Goal: Ask a question

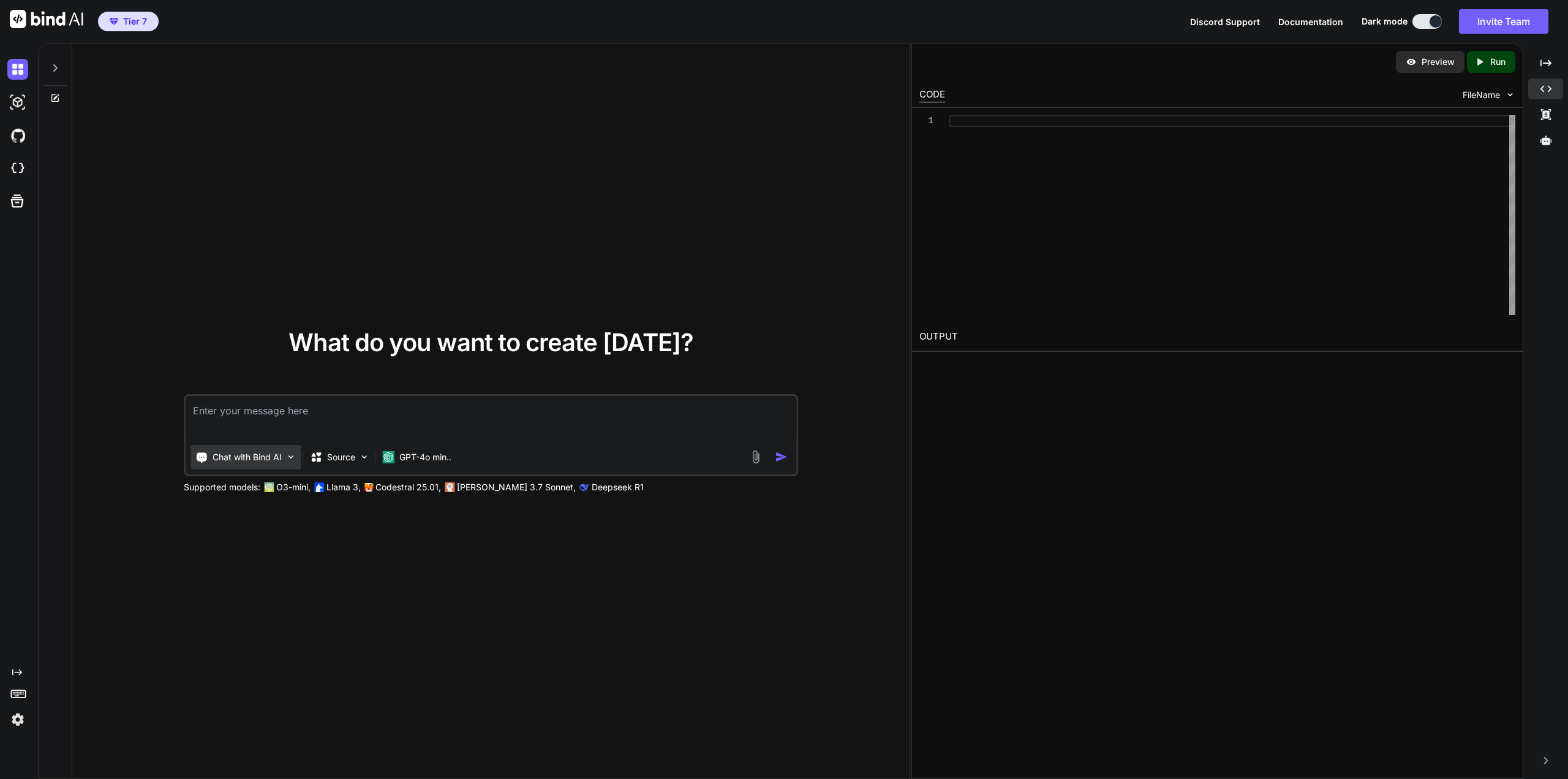
click at [260, 461] on p "Chat with Bind AI" at bounding box center [247, 456] width 69 height 12
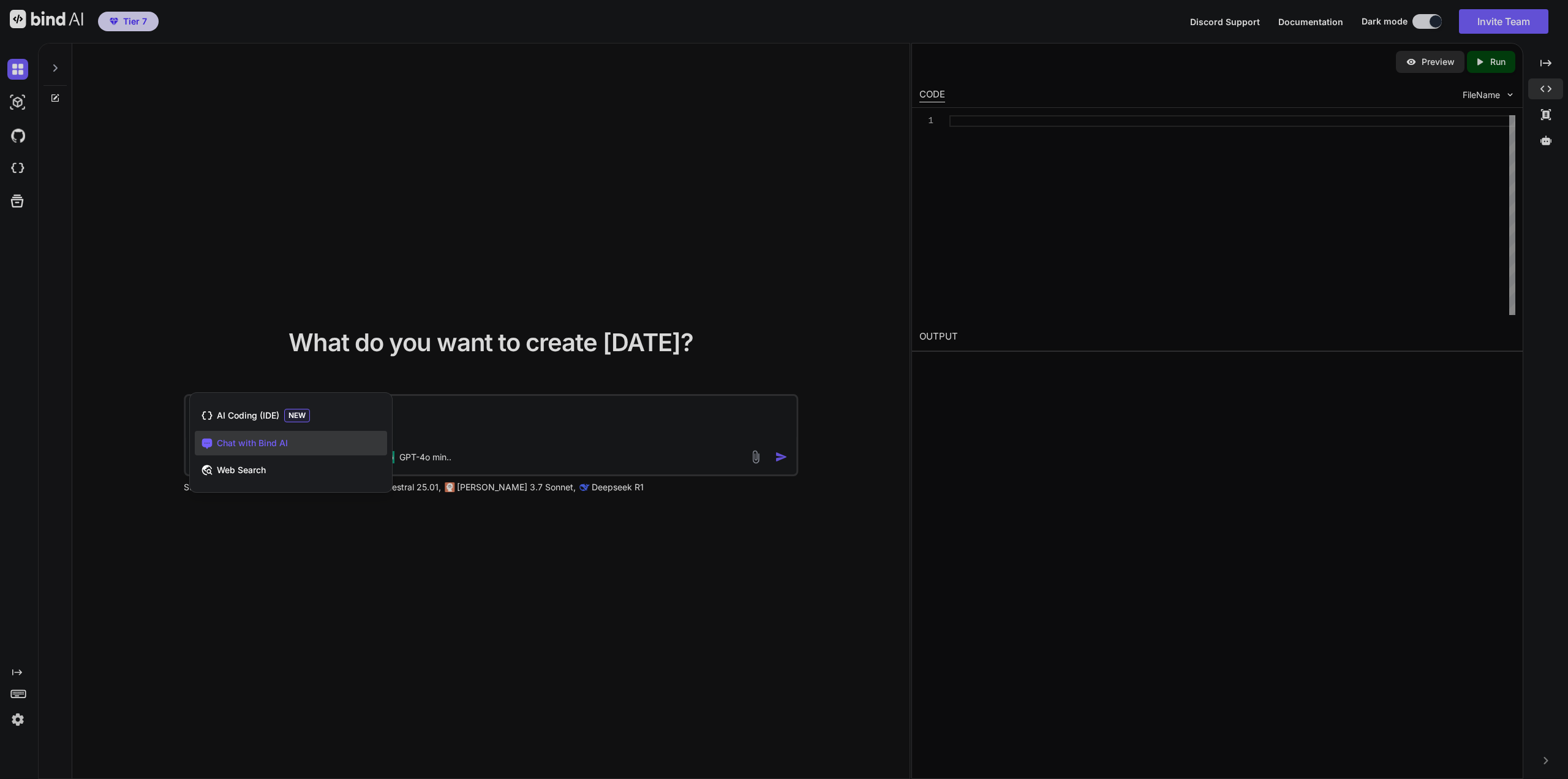
click at [466, 398] on div at bounding box center [784, 389] width 1568 height 779
type textarea "x"
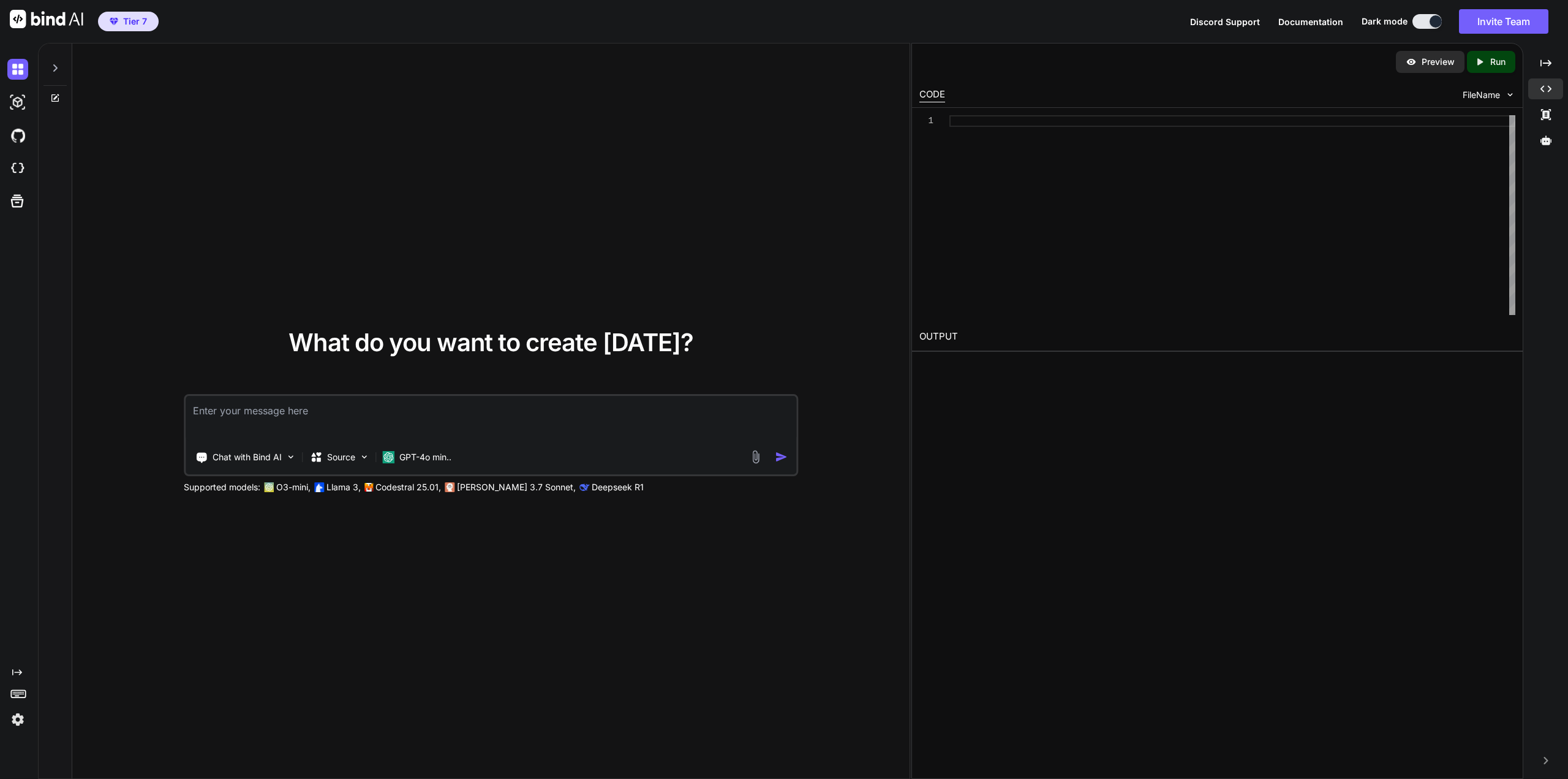
click at [449, 397] on textarea at bounding box center [490, 418] width 611 height 45
type textarea "I want to be able to tool call from here. How do I do that"
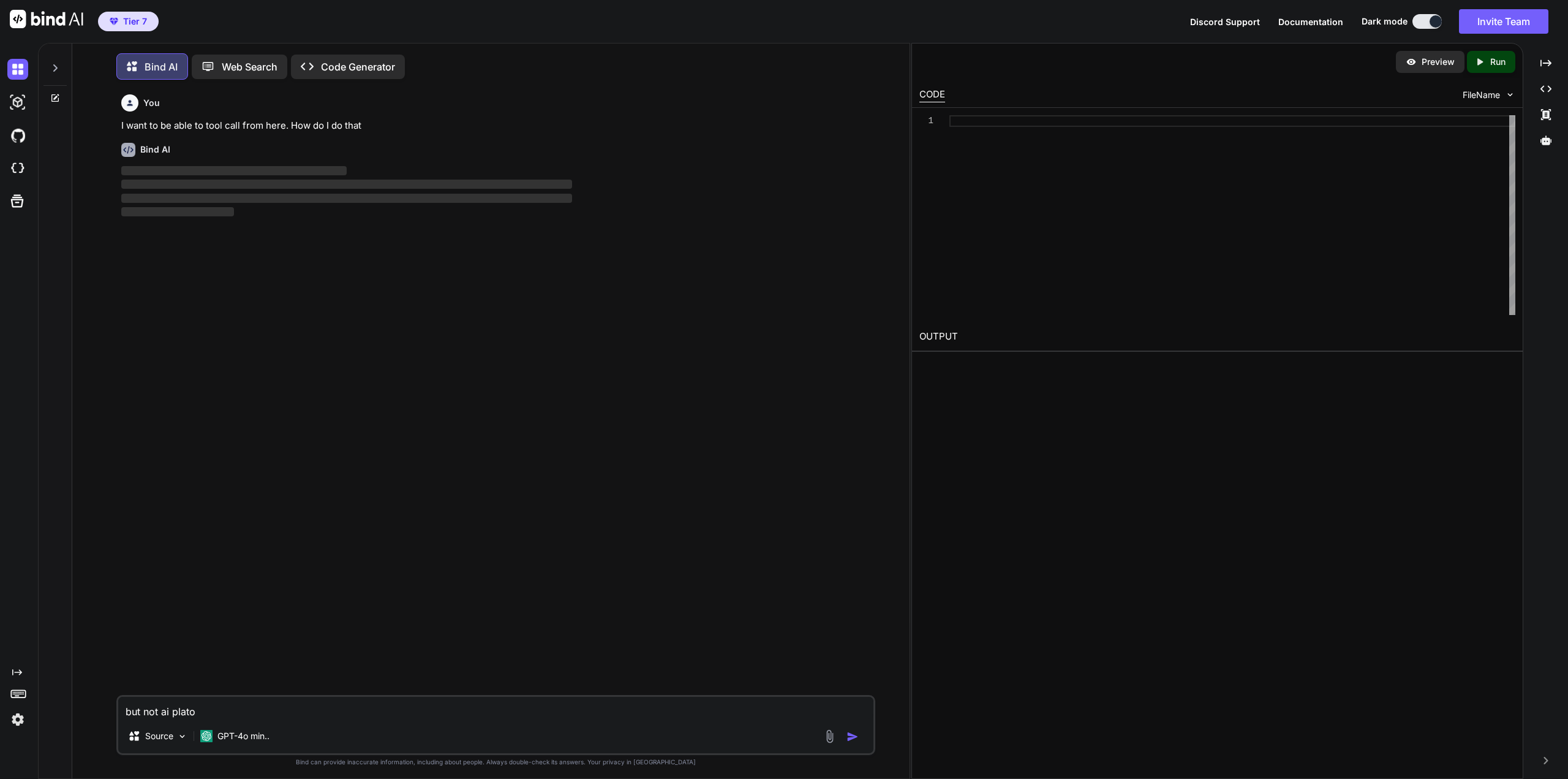
scroll to position [5, 0]
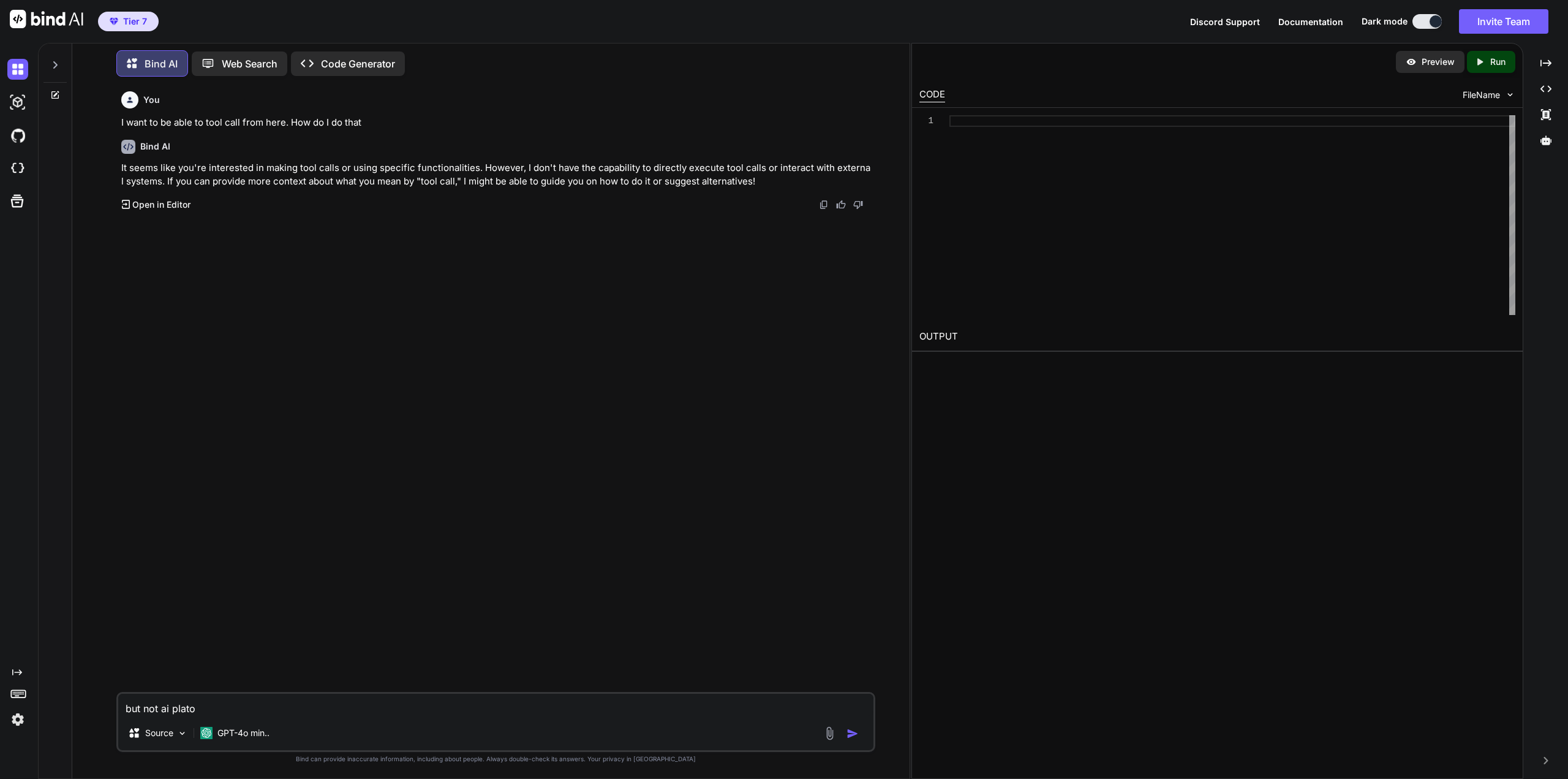
drag, startPoint x: 213, startPoint y: 705, endPoint x: 91, endPoint y: 702, distance: 122.0
click at [91, 702] on div "You I want to be able to tool call from here. How do I do that Bind AI It seems…" at bounding box center [496, 432] width 827 height 692
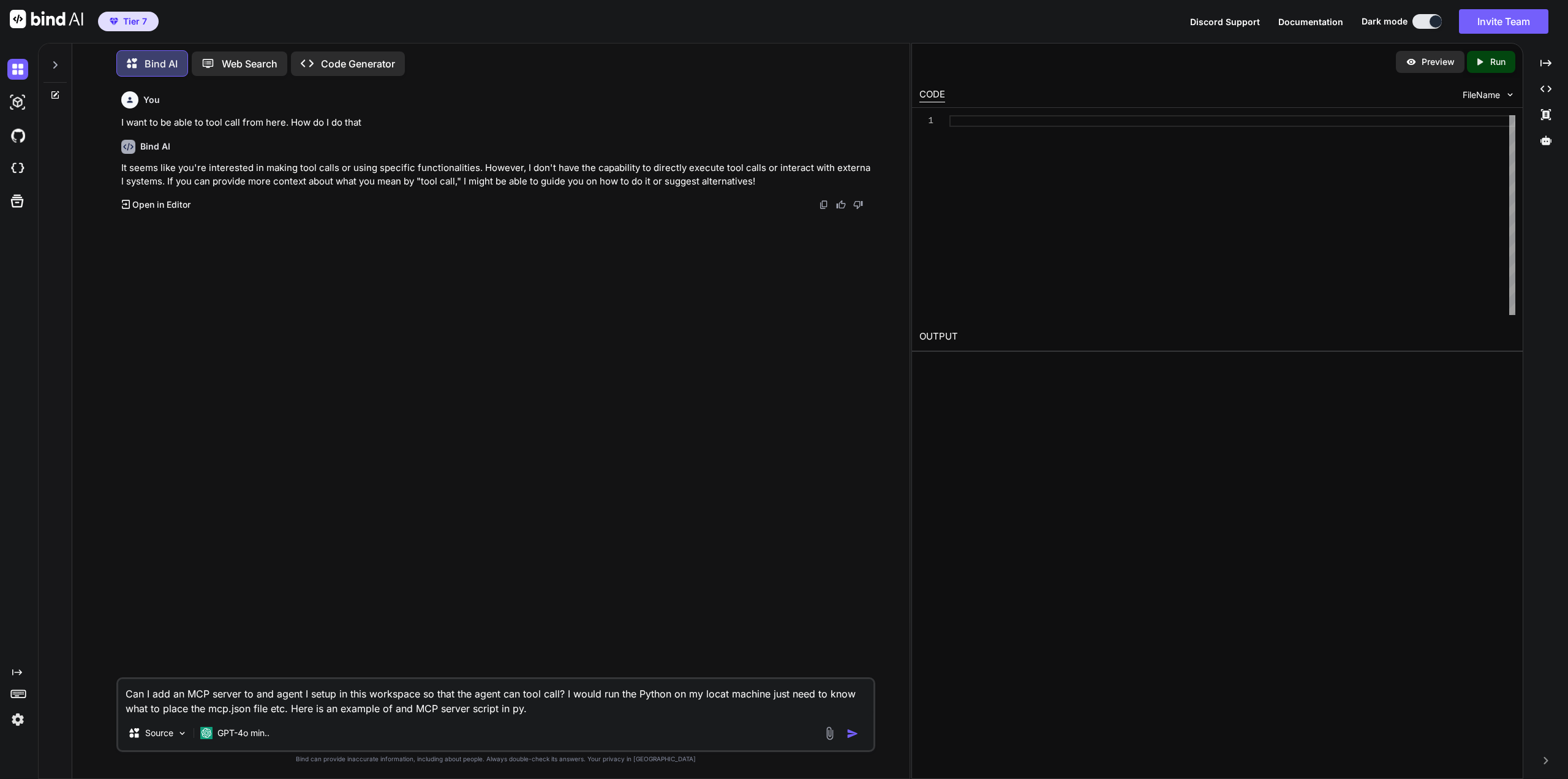
type textarea "Can I add an MCP server to and agent I setup in this workspace so that the agen…"
click at [829, 731] on img at bounding box center [829, 732] width 14 height 14
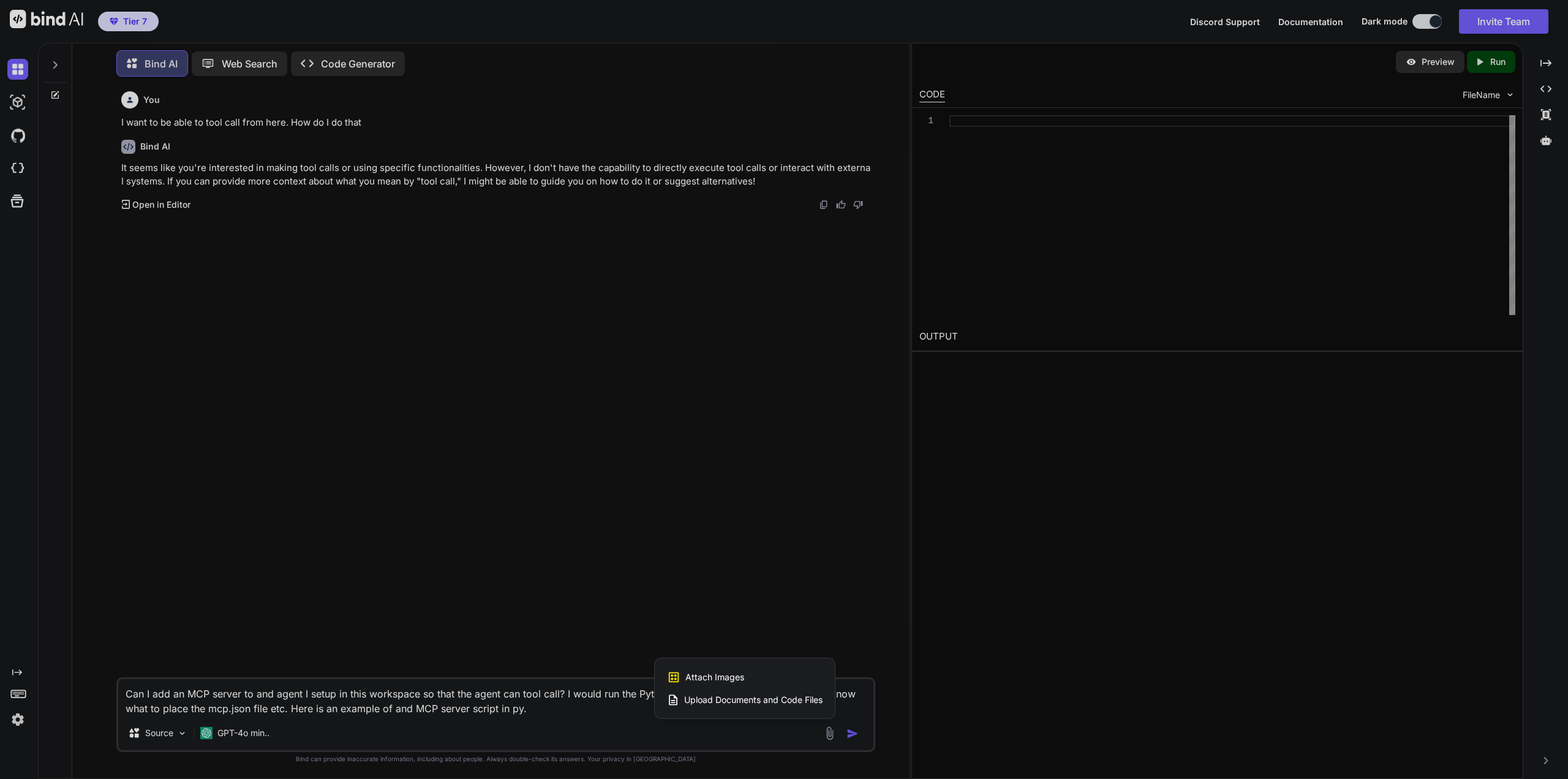
click at [713, 701] on span "Upload Documents and Code Files" at bounding box center [754, 700] width 138 height 12
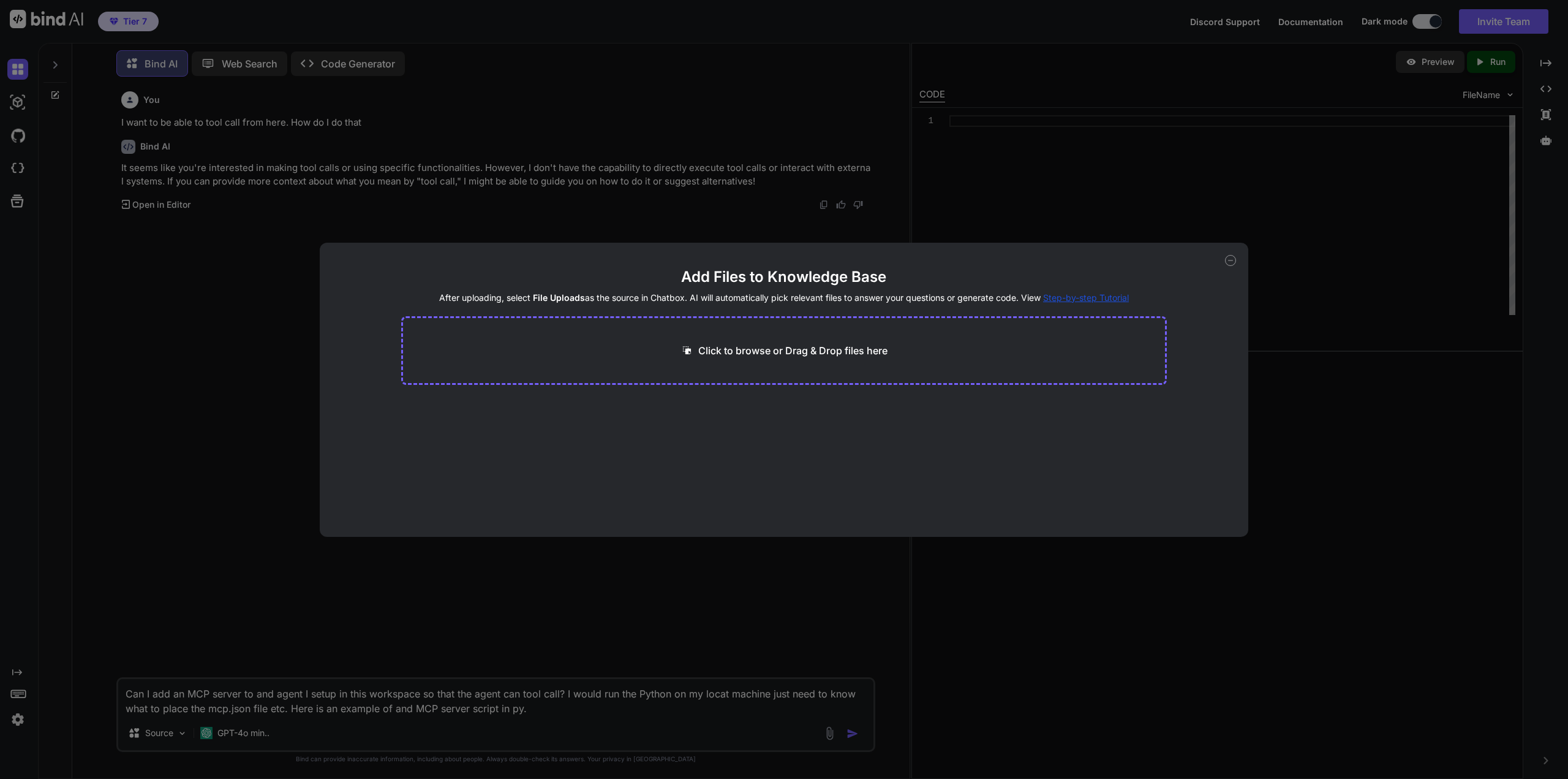
click at [749, 356] on p "Click to browse or Drag & Drop files here" at bounding box center [793, 351] width 189 height 15
type input "C:\fakepath\mcp_stdio_server_extended.py"
click at [1148, 480] on button "Finish" at bounding box center [1145, 487] width 43 height 24
drag, startPoint x: 655, startPoint y: 564, endPoint x: 655, endPoint y: 570, distance: 6.0
click at [655, 570] on div "Add Files to Knowledge Base After uploading, select File Uploads as the source …" at bounding box center [784, 389] width 1568 height 779
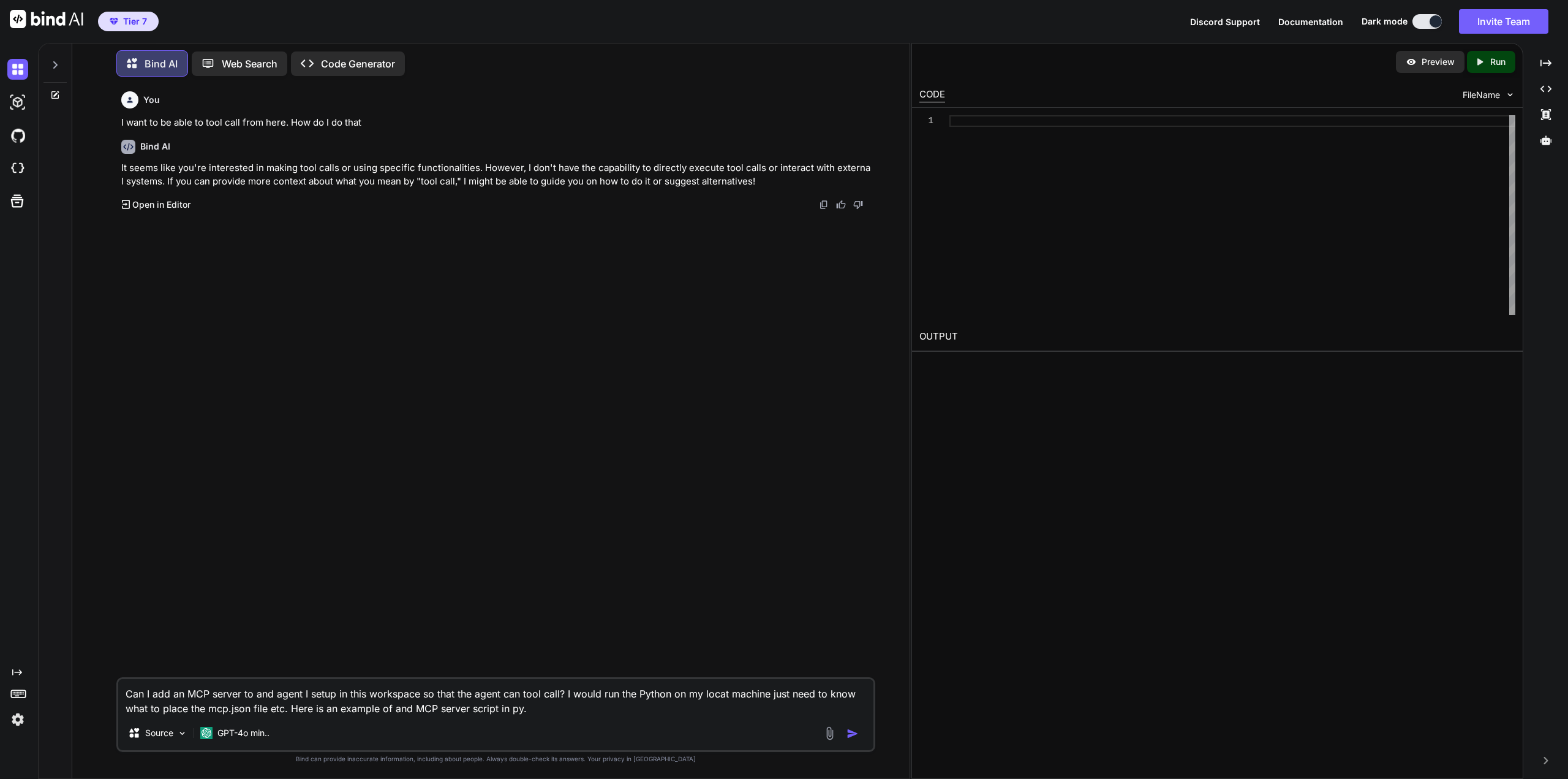
click at [569, 710] on textarea "Can I add an MCP server to and agent I setup in this workspace so that the agen…" at bounding box center [496, 697] width 755 height 36
type textarea "Can I add an MCP server to and agent I setup in this workspace so that the agen…"
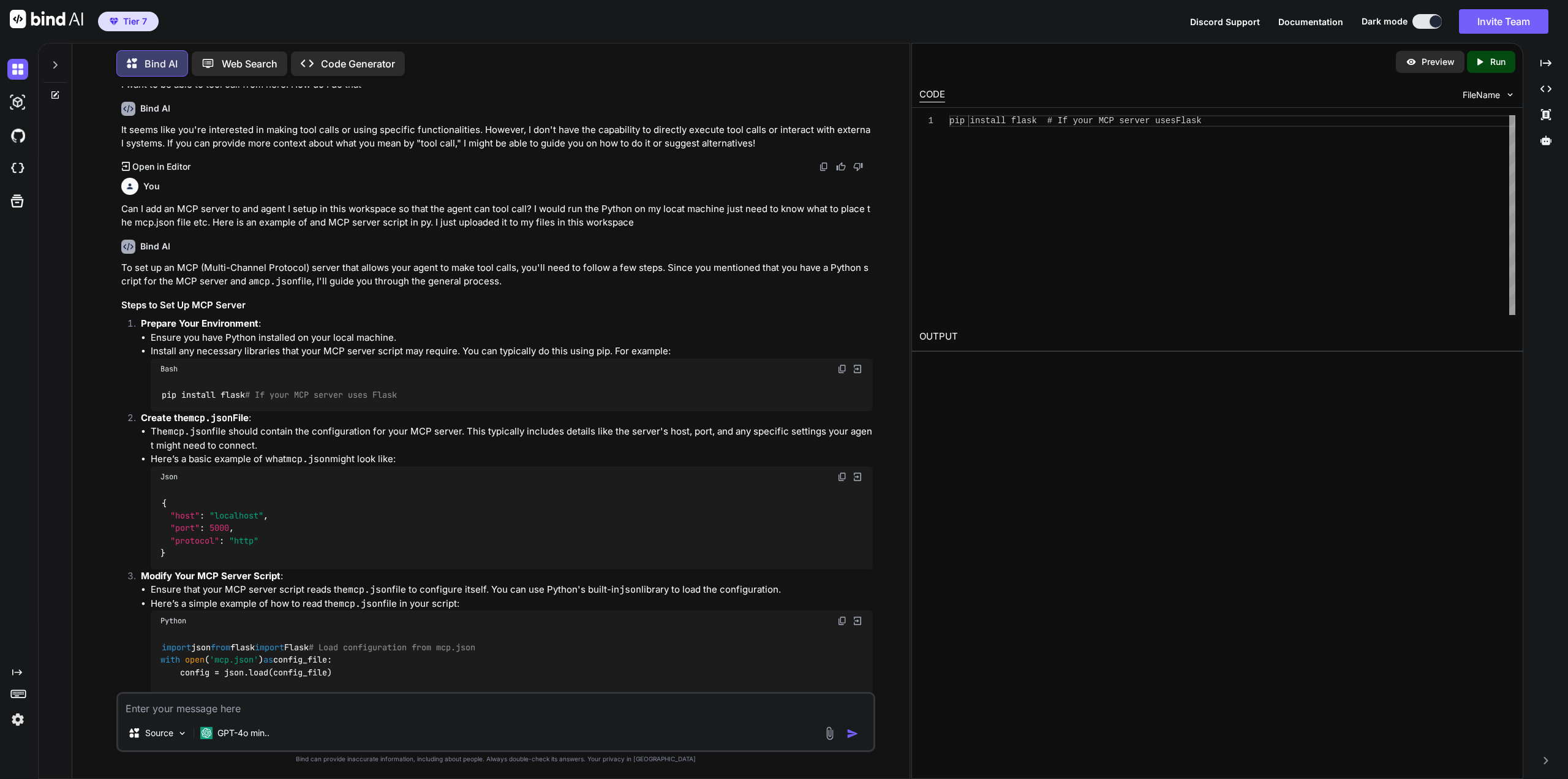
scroll to position [429, 0]
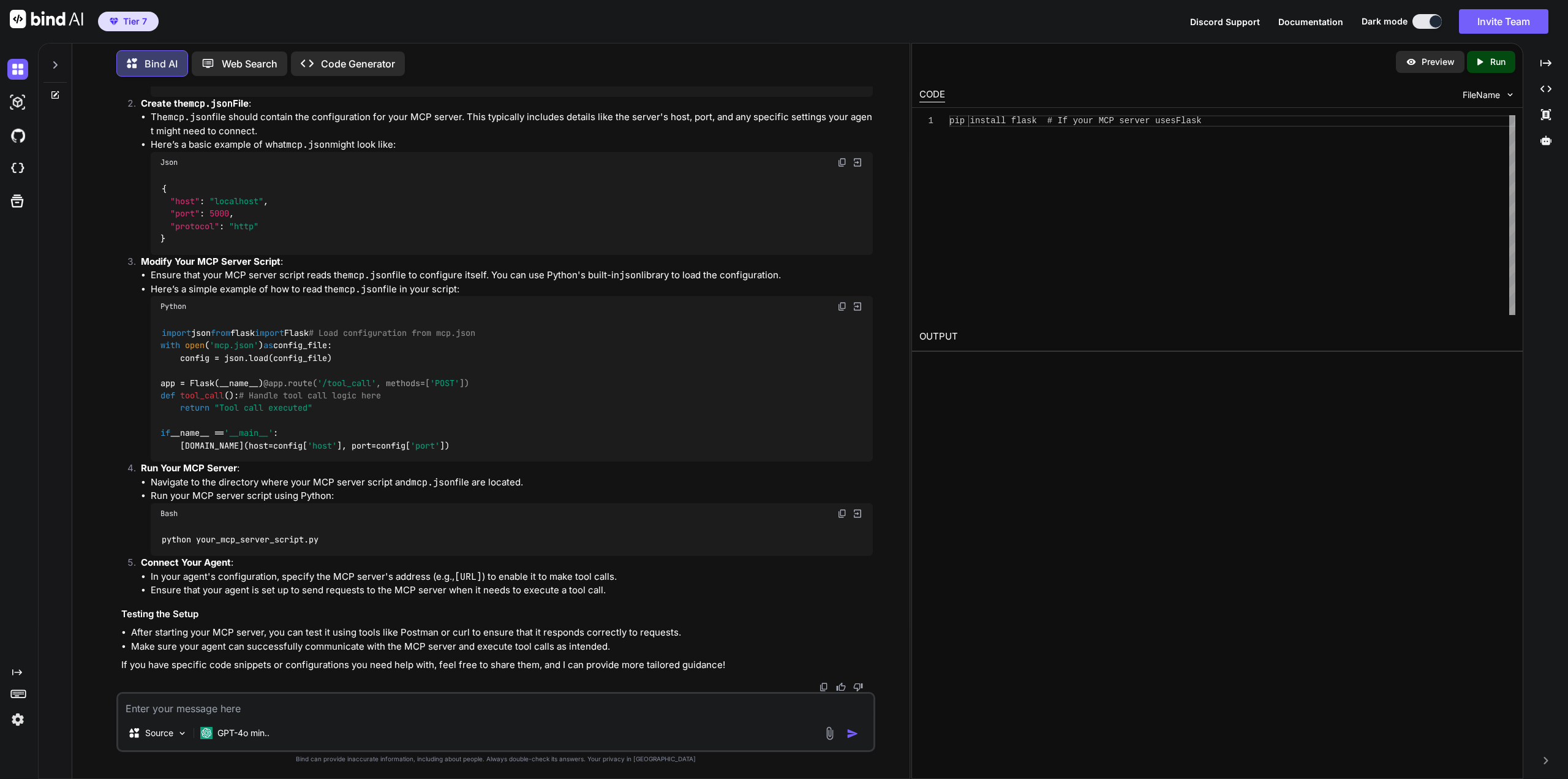
click at [186, 698] on textarea at bounding box center [496, 705] width 755 height 22
type textarea "Is this a simulation?"
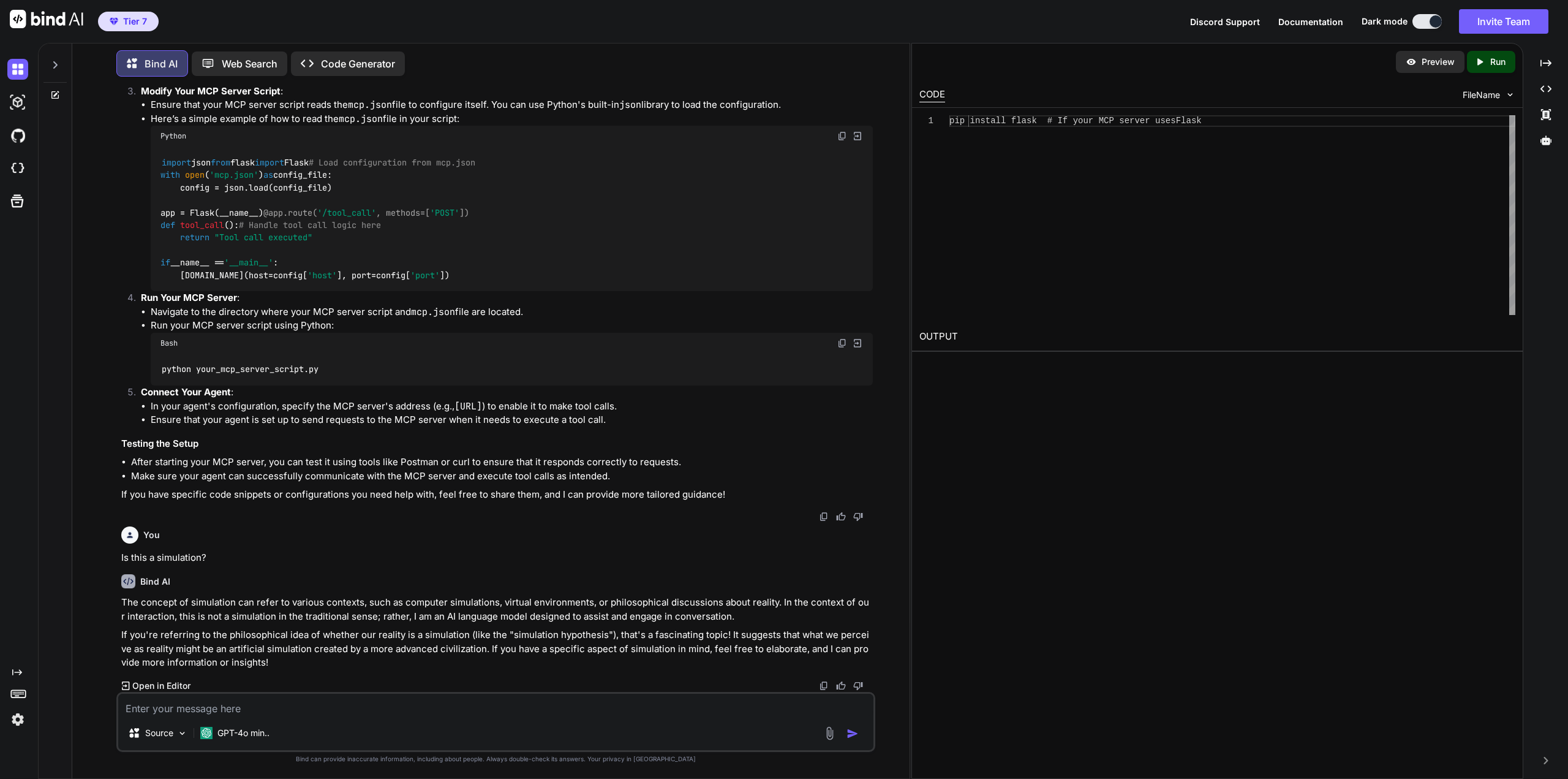
scroll to position [539, 0]
click at [226, 703] on textarea at bounding box center [496, 705] width 755 height 22
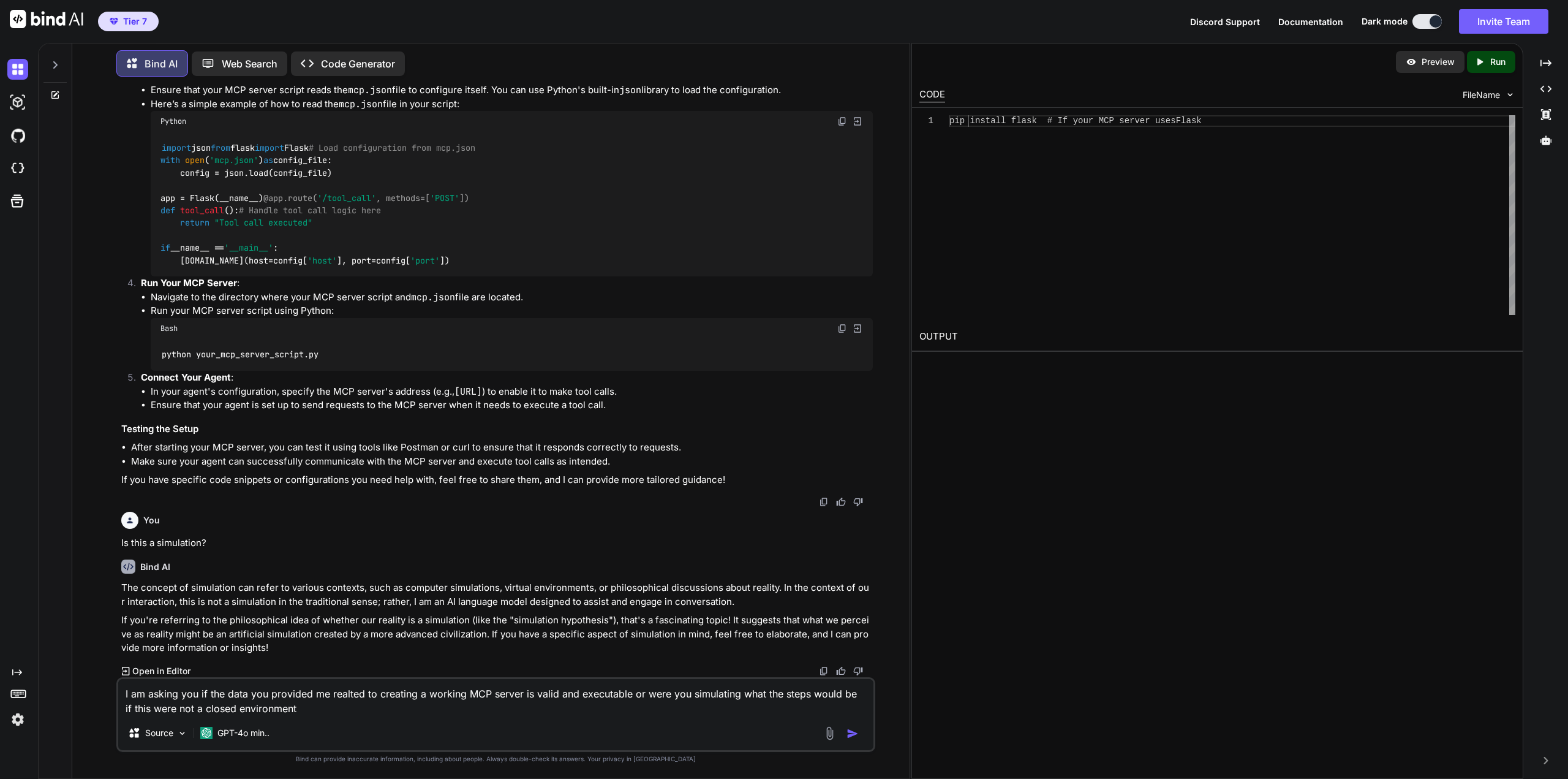
type textarea "I am asking you if the data you provided me realted to creating a working MCP s…"
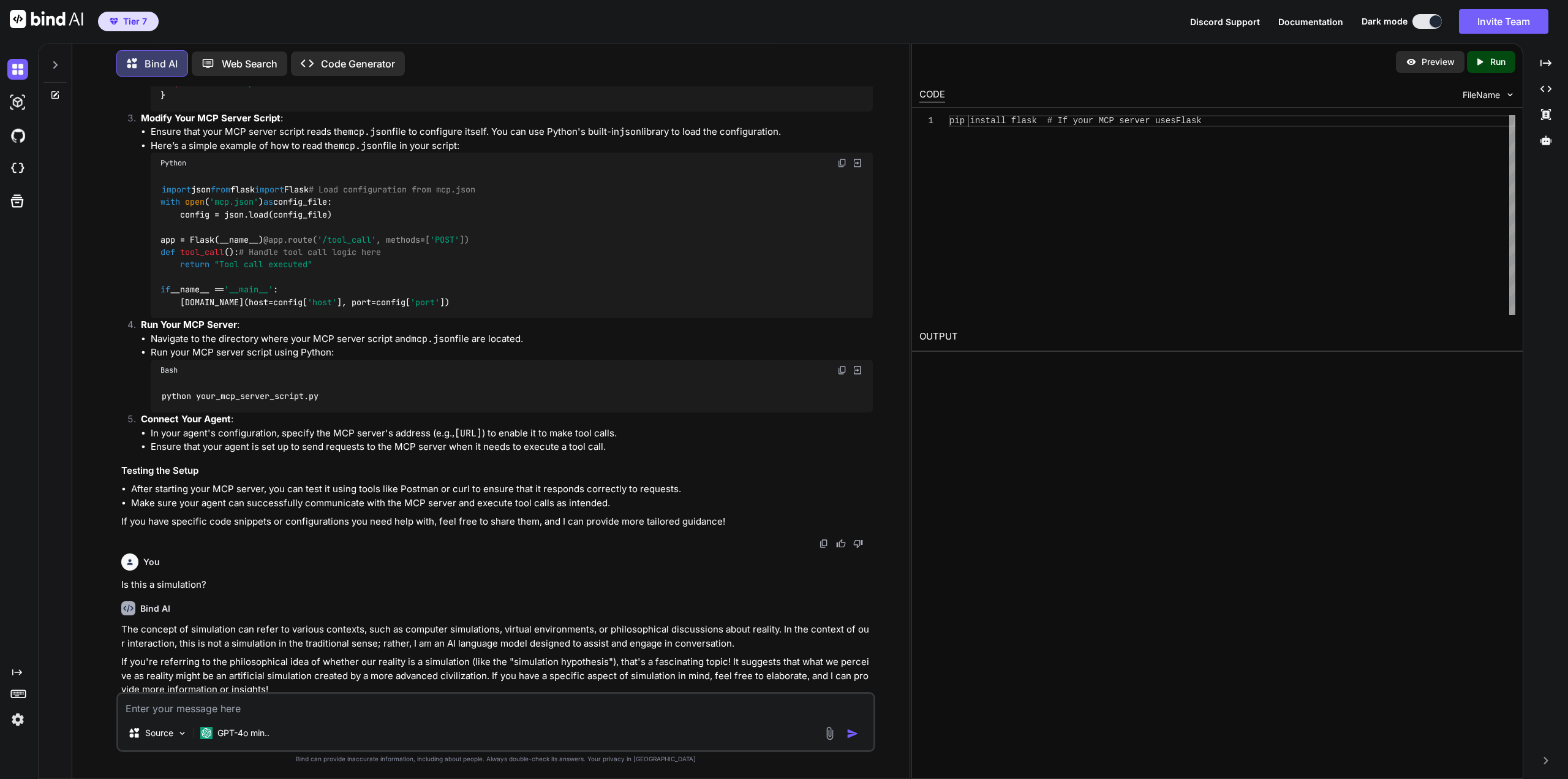
scroll to position [789, 0]
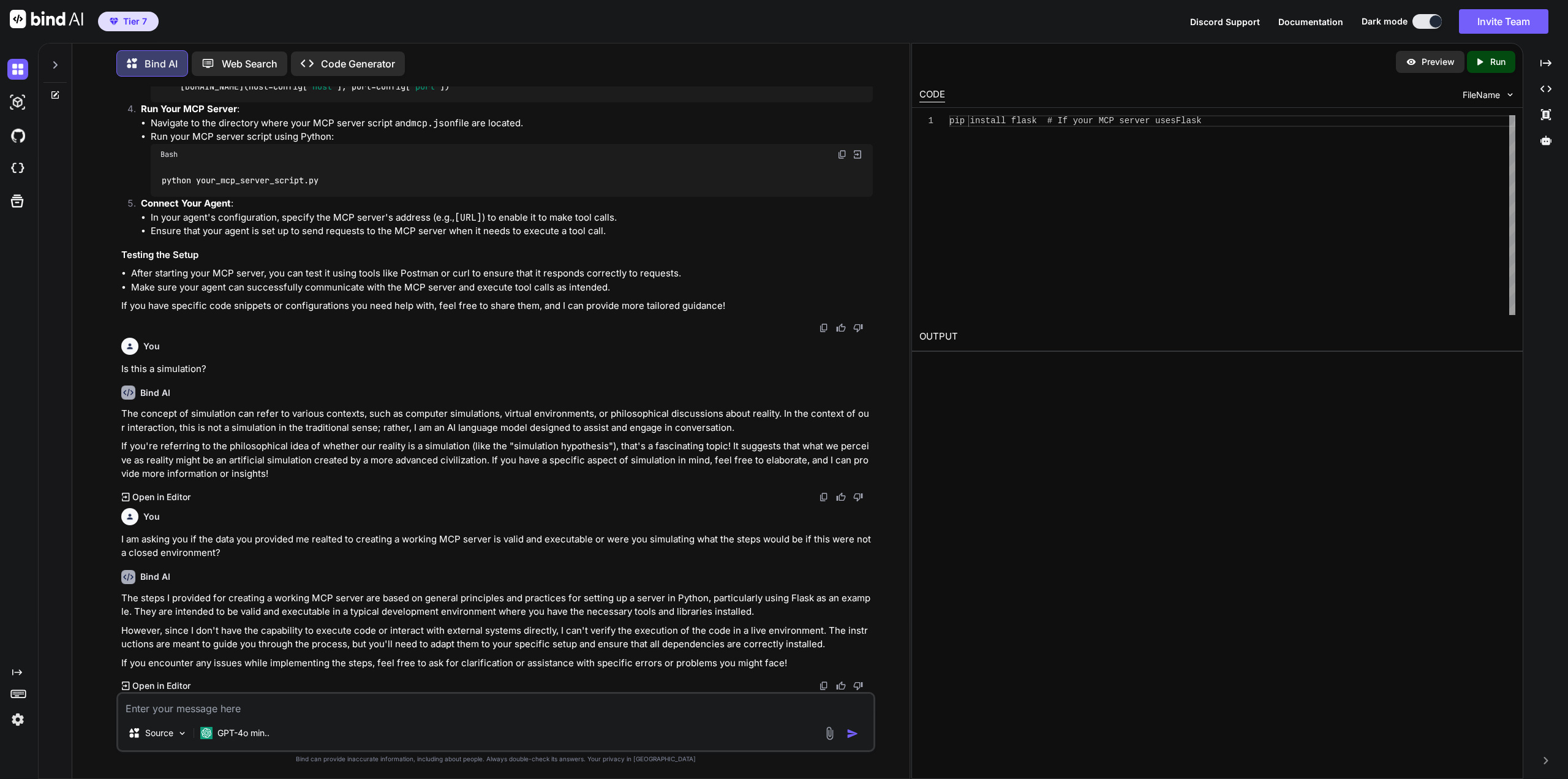
click at [132, 685] on p "Open in Editor" at bounding box center [161, 685] width 58 height 12
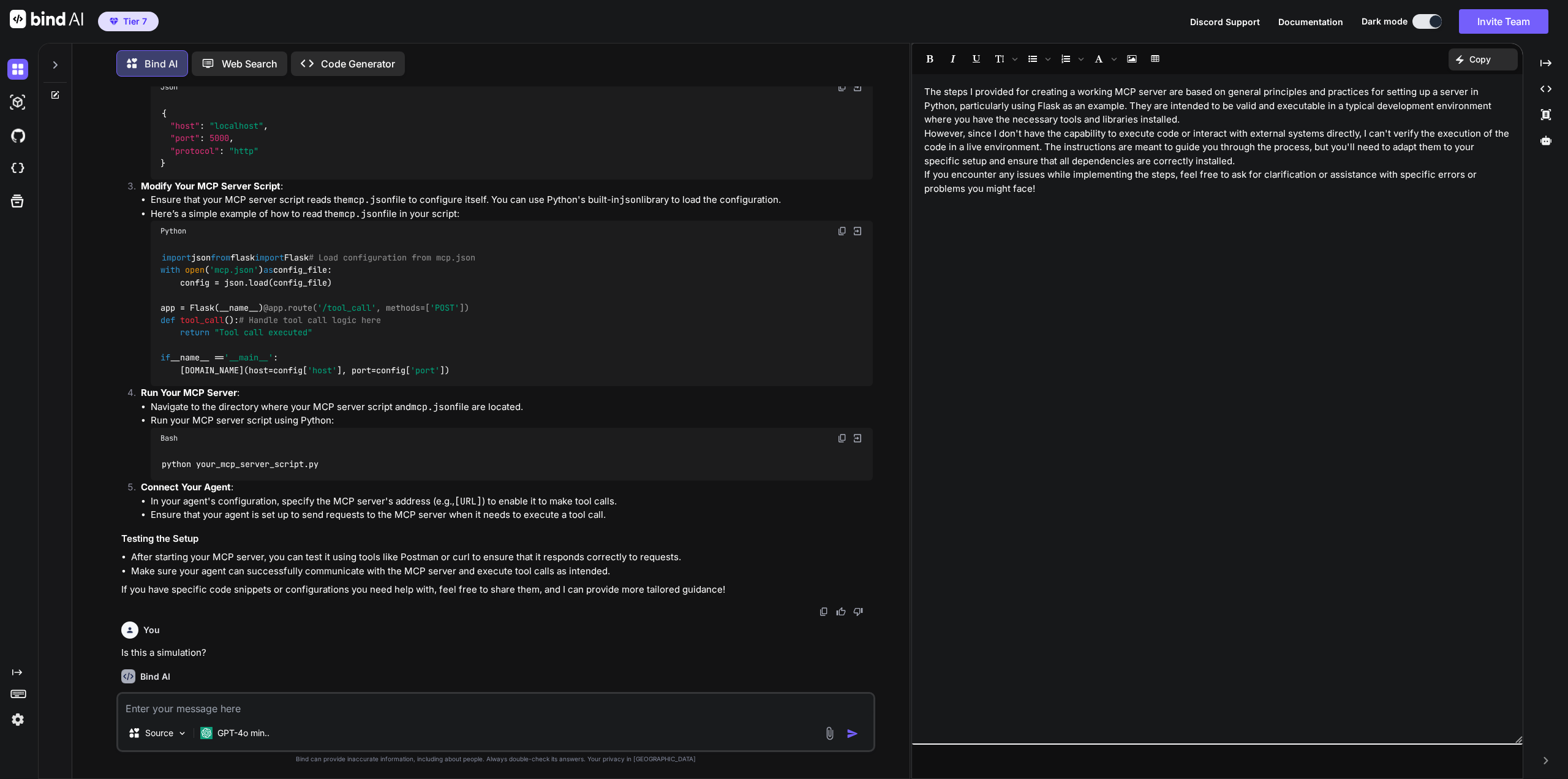
scroll to position [0, 0]
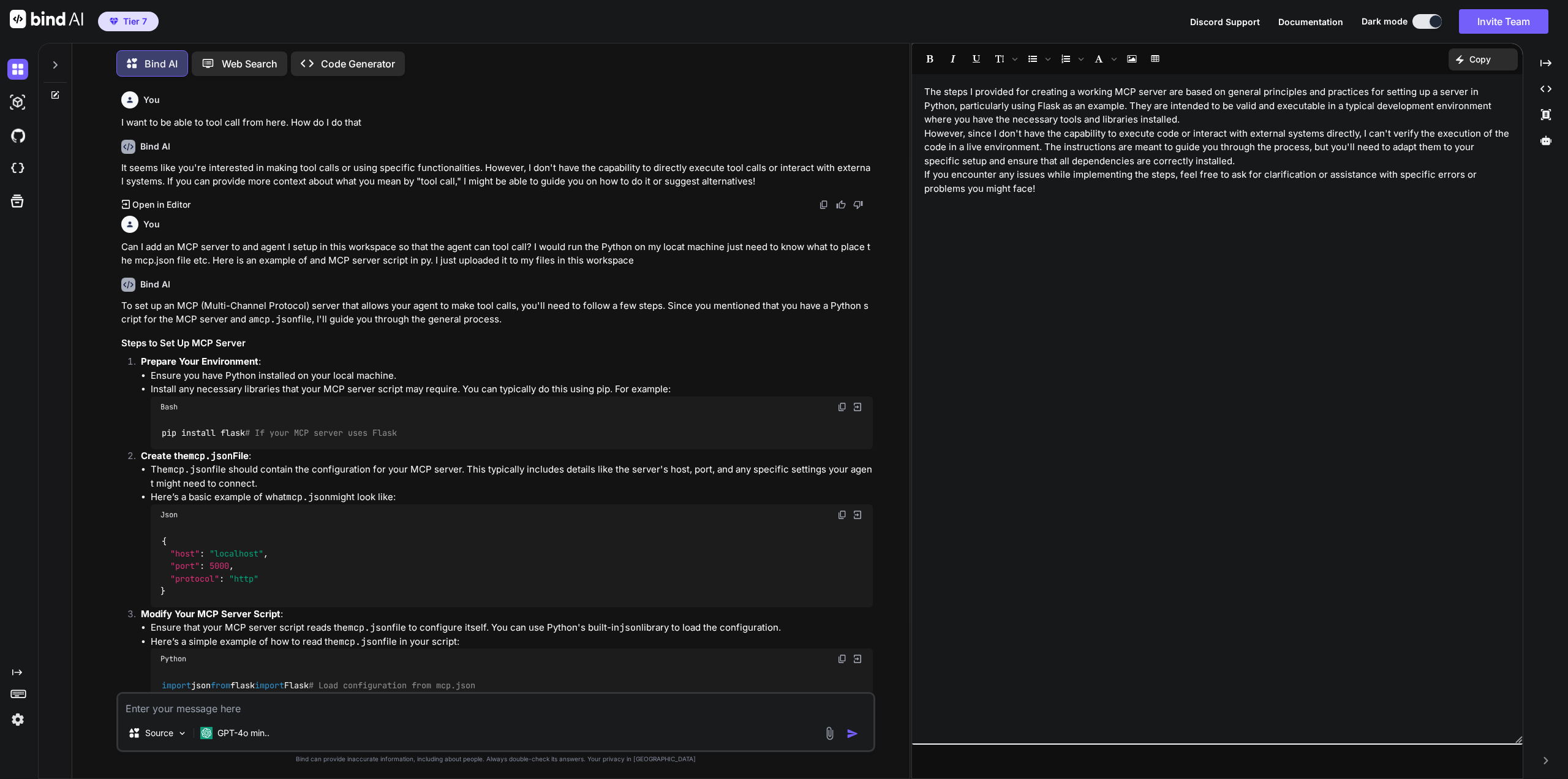
click at [1316, 19] on span "Documentation" at bounding box center [1310, 22] width 65 height 10
click at [1312, 24] on span "Documentation" at bounding box center [1310, 22] width 65 height 10
click at [1296, 22] on span "Documentation" at bounding box center [1310, 22] width 65 height 10
click at [15, 101] on img at bounding box center [18, 102] width 21 height 21
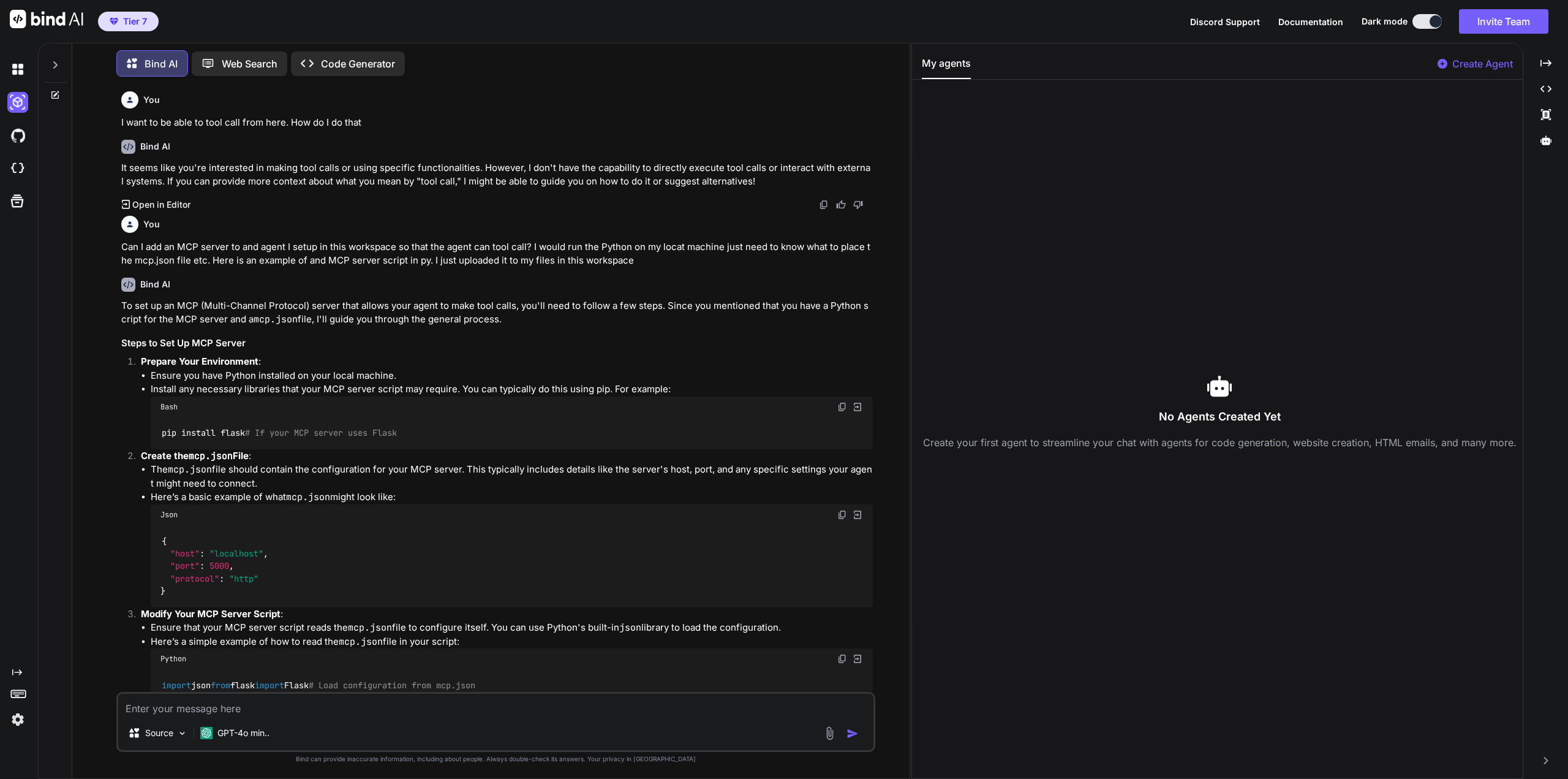
click at [1465, 66] on p "Create Agent" at bounding box center [1482, 64] width 61 height 15
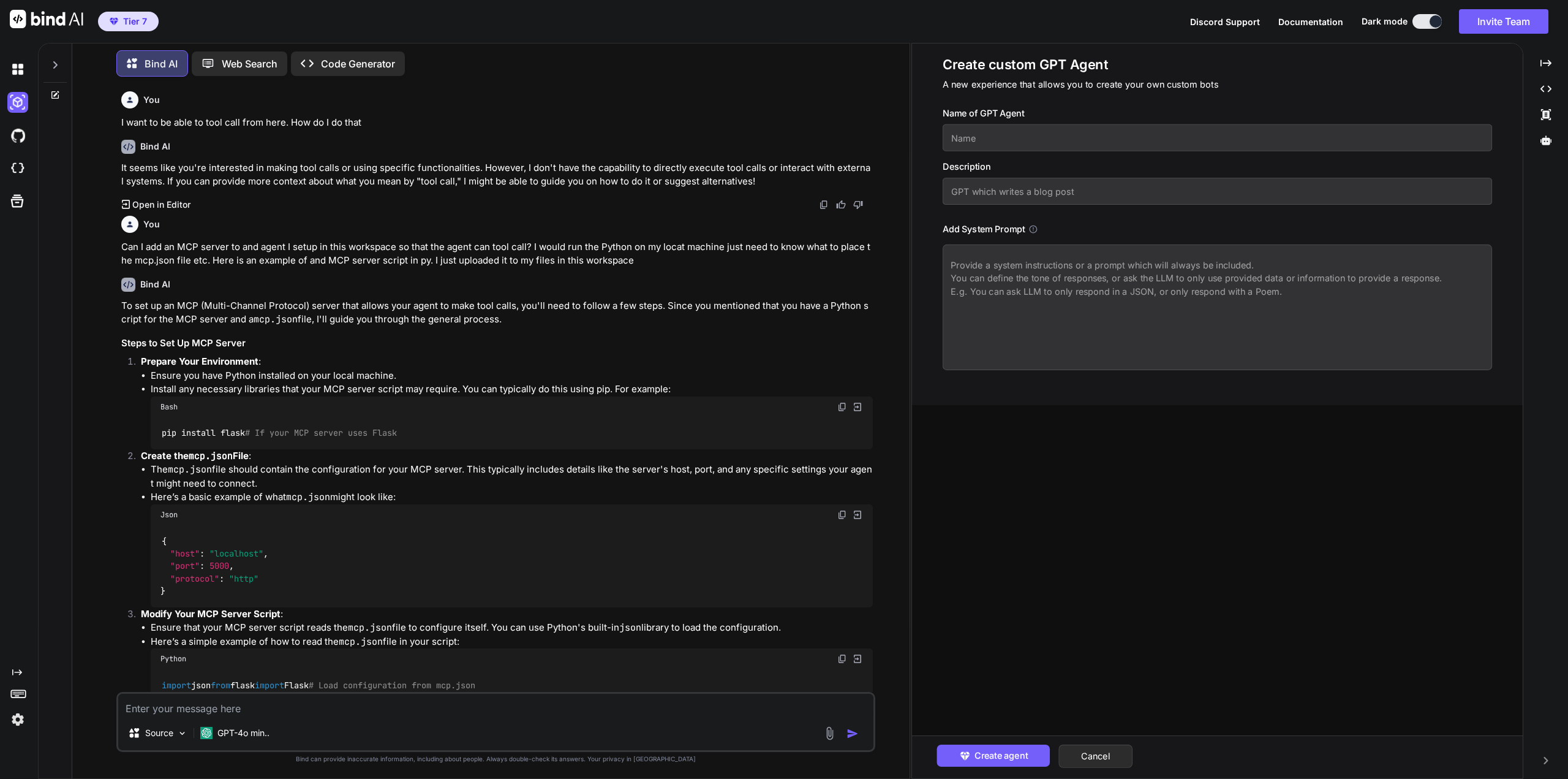
click at [978, 136] on input "text" at bounding box center [1217, 137] width 550 height 27
type input "Agent 1"
drag, startPoint x: 968, startPoint y: 187, endPoint x: 976, endPoint y: 195, distance: 11.3
click at [976, 195] on input "text" at bounding box center [1217, 191] width 550 height 27
type input "U"
